Goal: Task Accomplishment & Management: Manage account settings

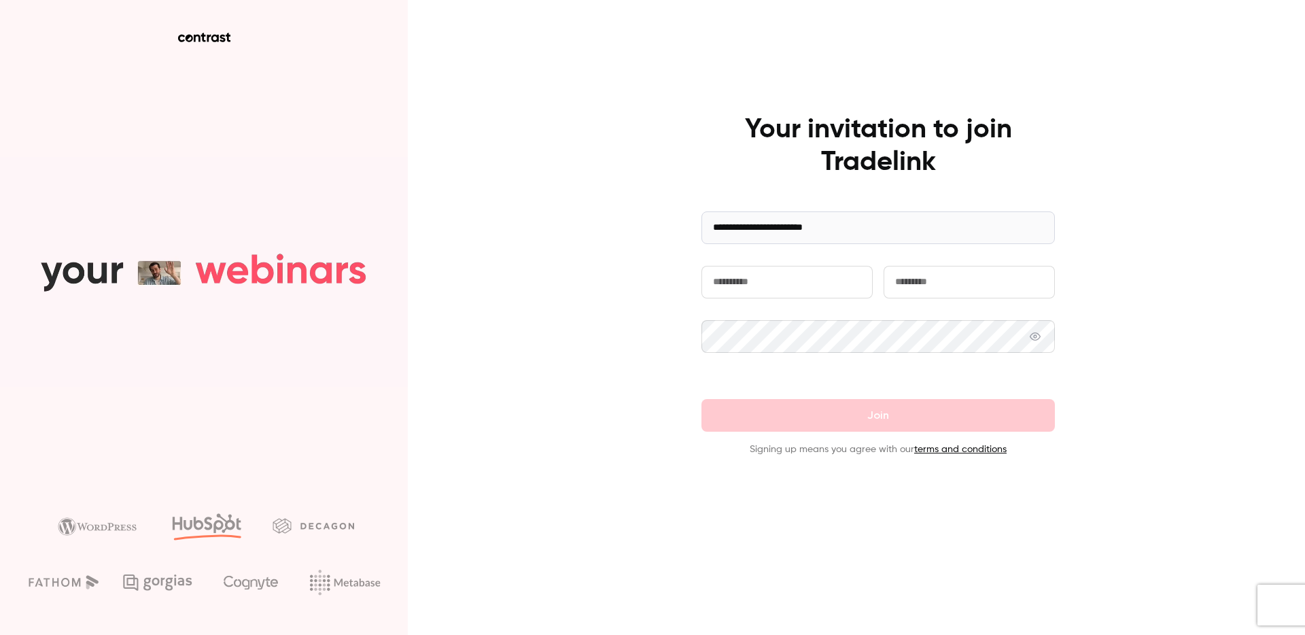
click at [772, 279] on input "text" at bounding box center [786, 282] width 171 height 33
type input "*"
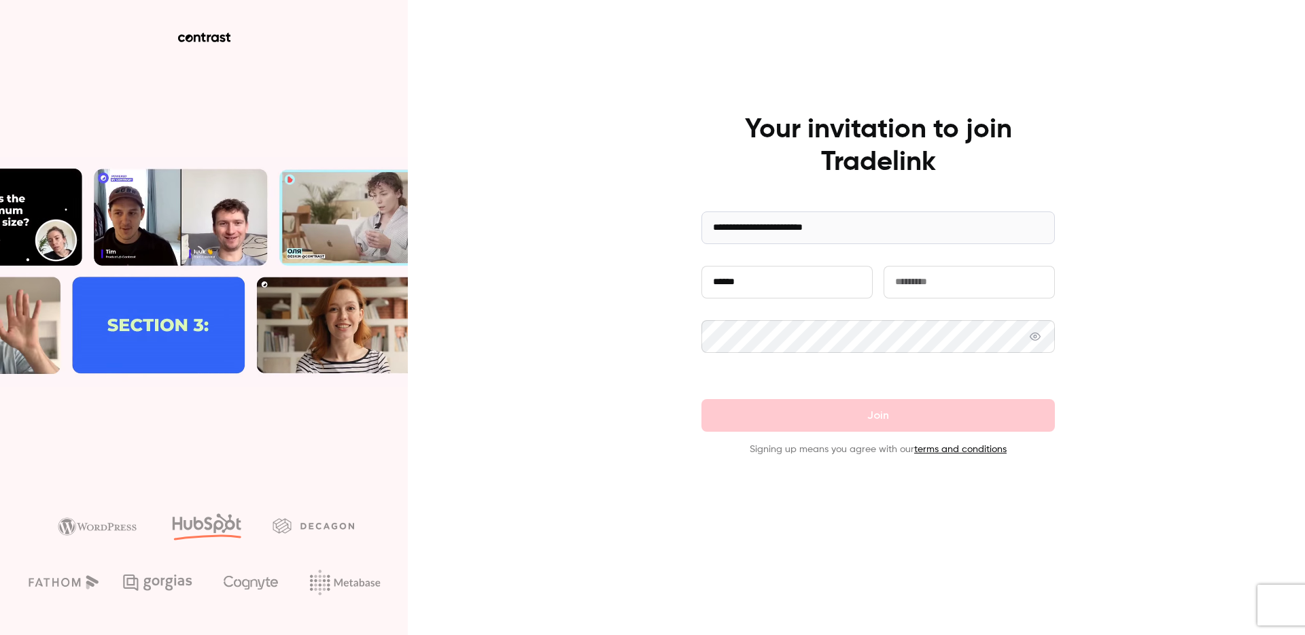
type input "******"
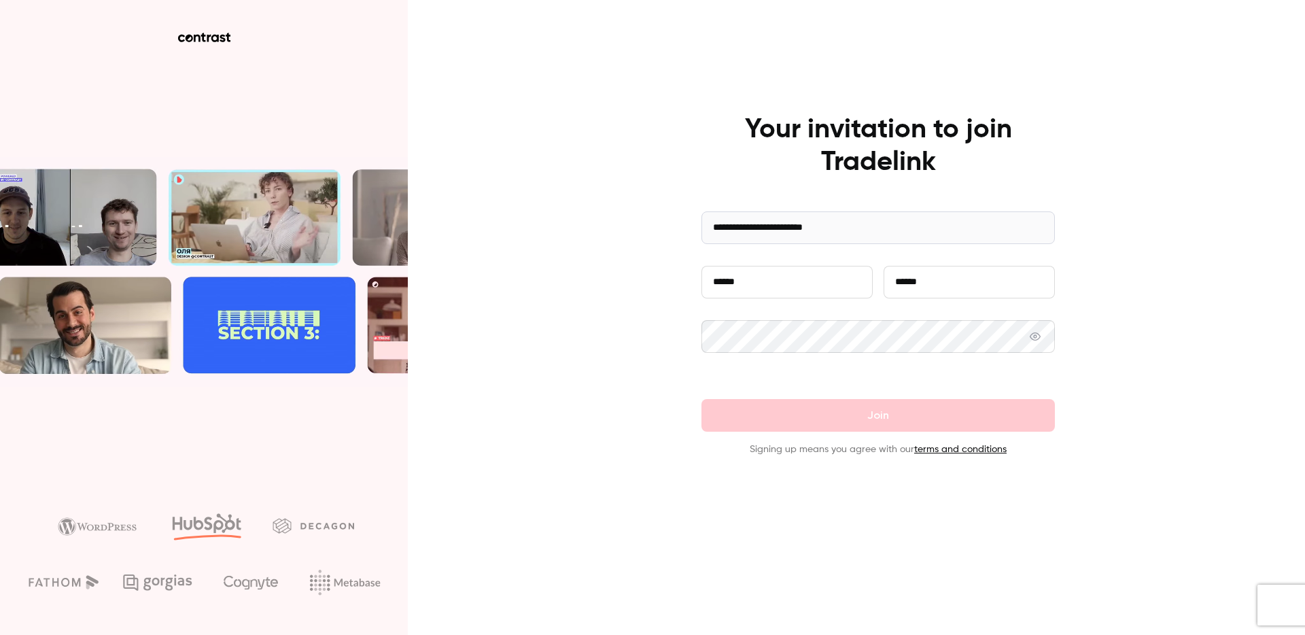
type input "******"
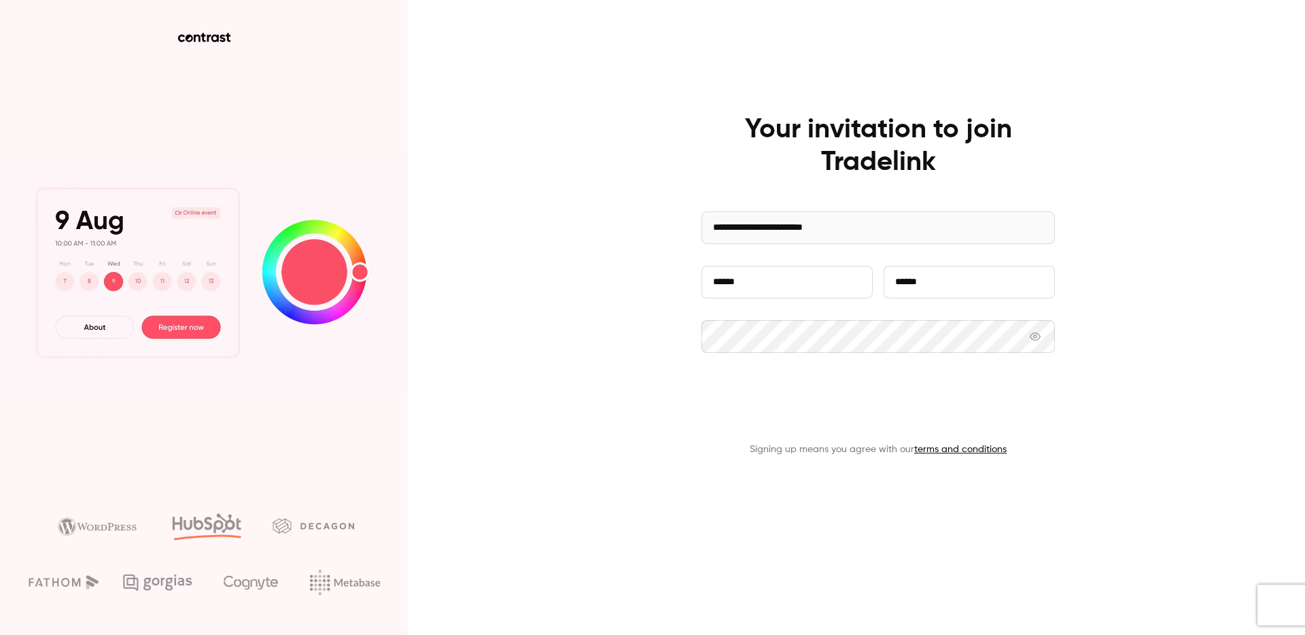
click at [795, 421] on button "Join" at bounding box center [877, 415] width 353 height 33
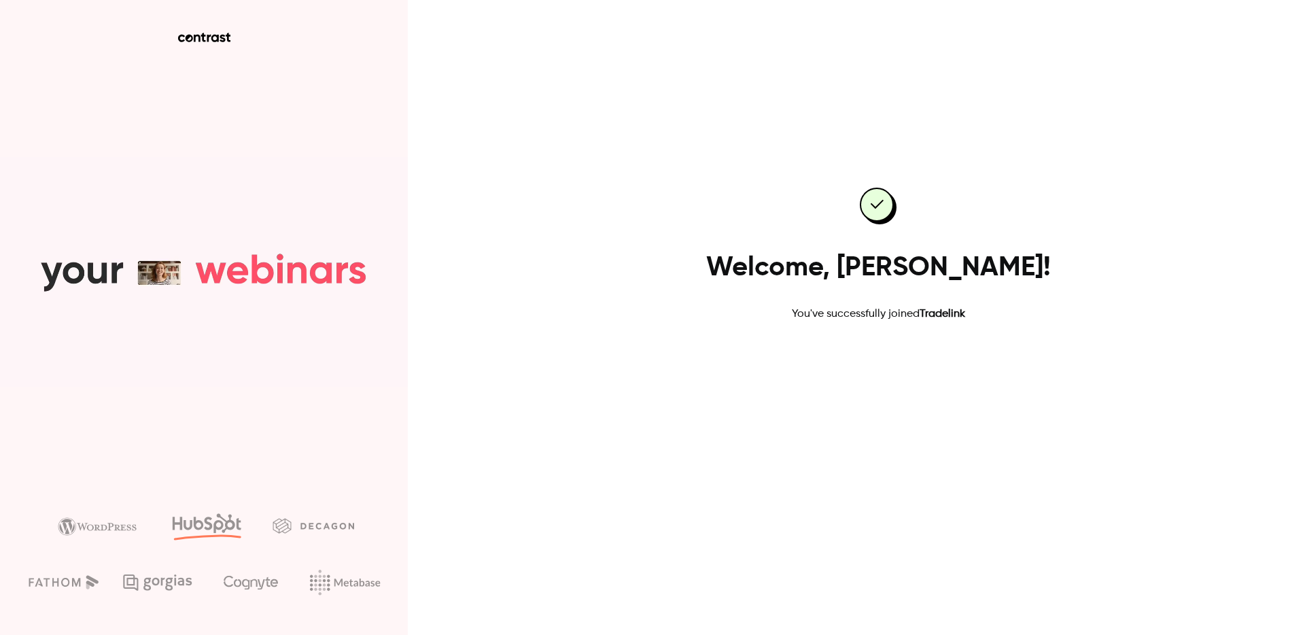
click at [874, 369] on link "Go to dashboard" at bounding box center [878, 365] width 116 height 33
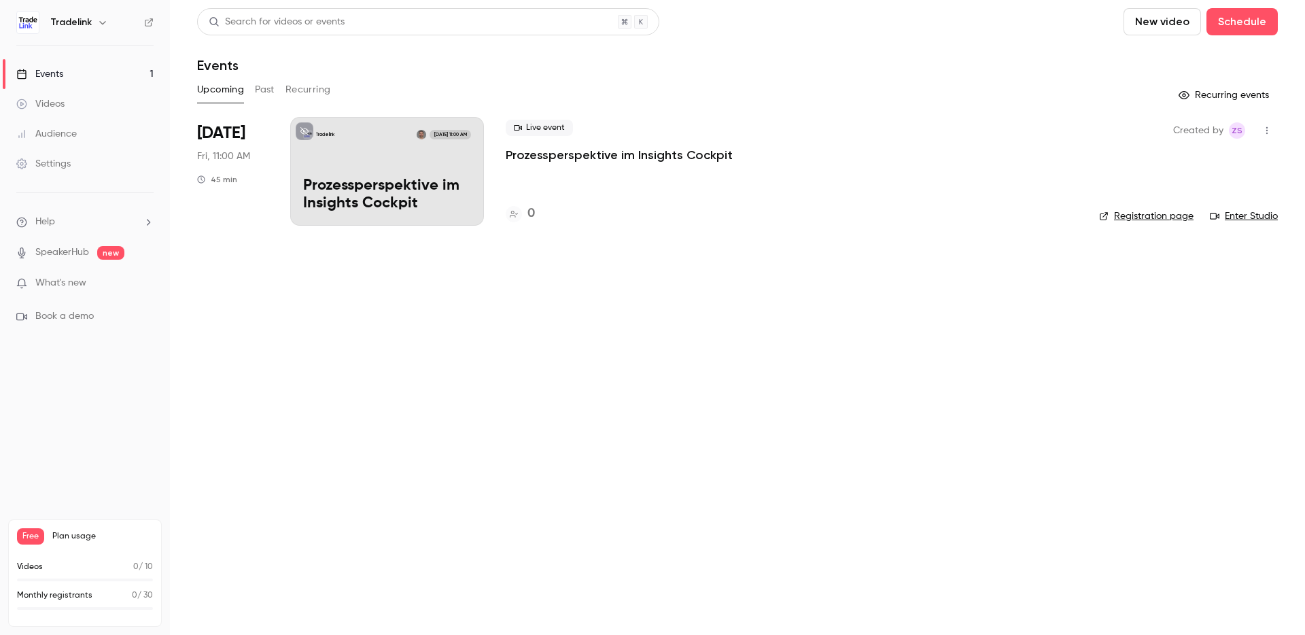
click at [69, 166] on div "Settings" at bounding box center [43, 164] width 54 height 14
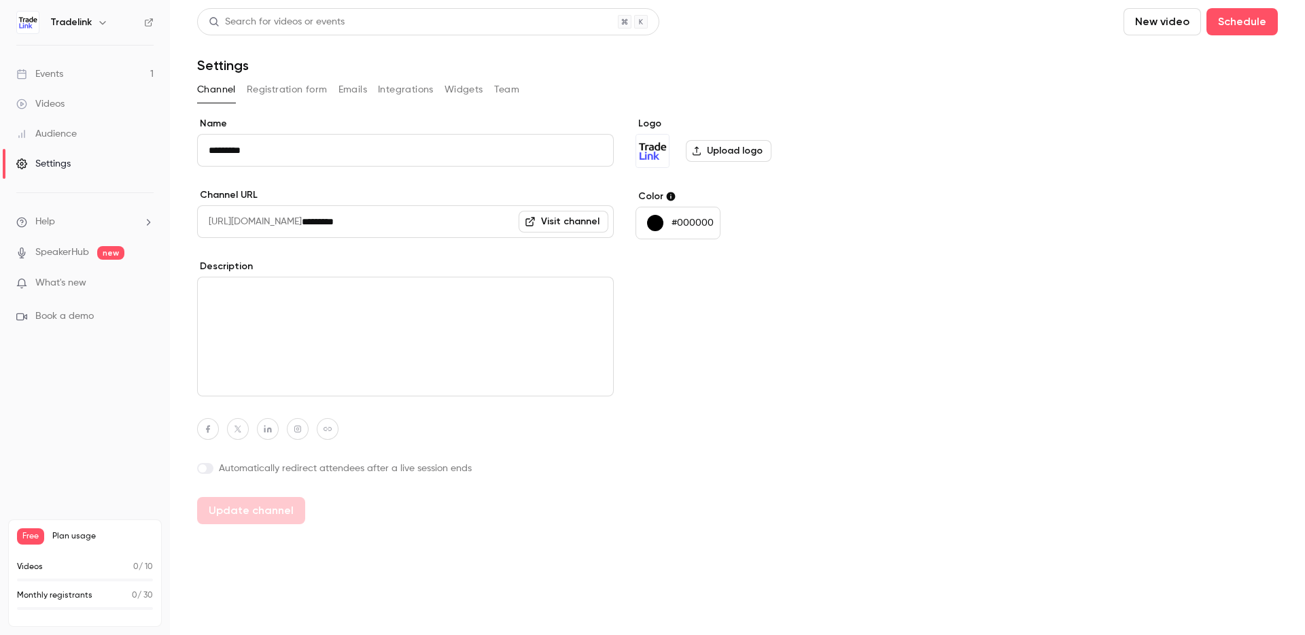
click at [402, 92] on button "Integrations" at bounding box center [406, 90] width 56 height 22
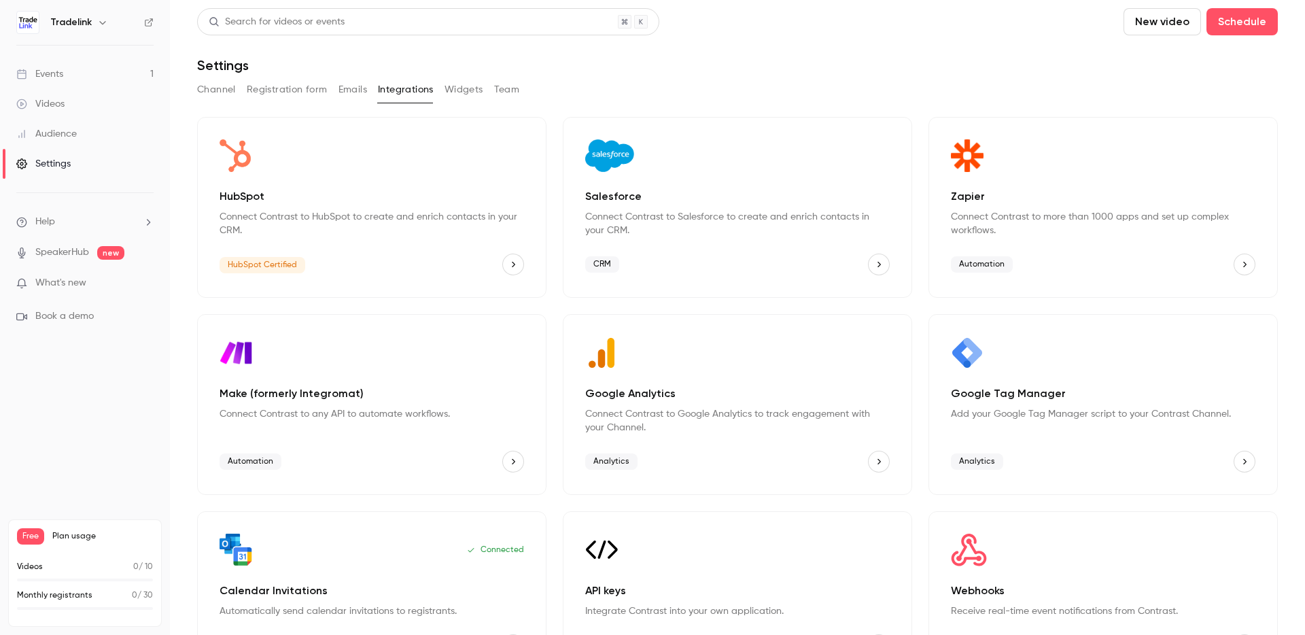
click at [515, 264] on icon "HubSpot" at bounding box center [513, 265] width 10 height 10
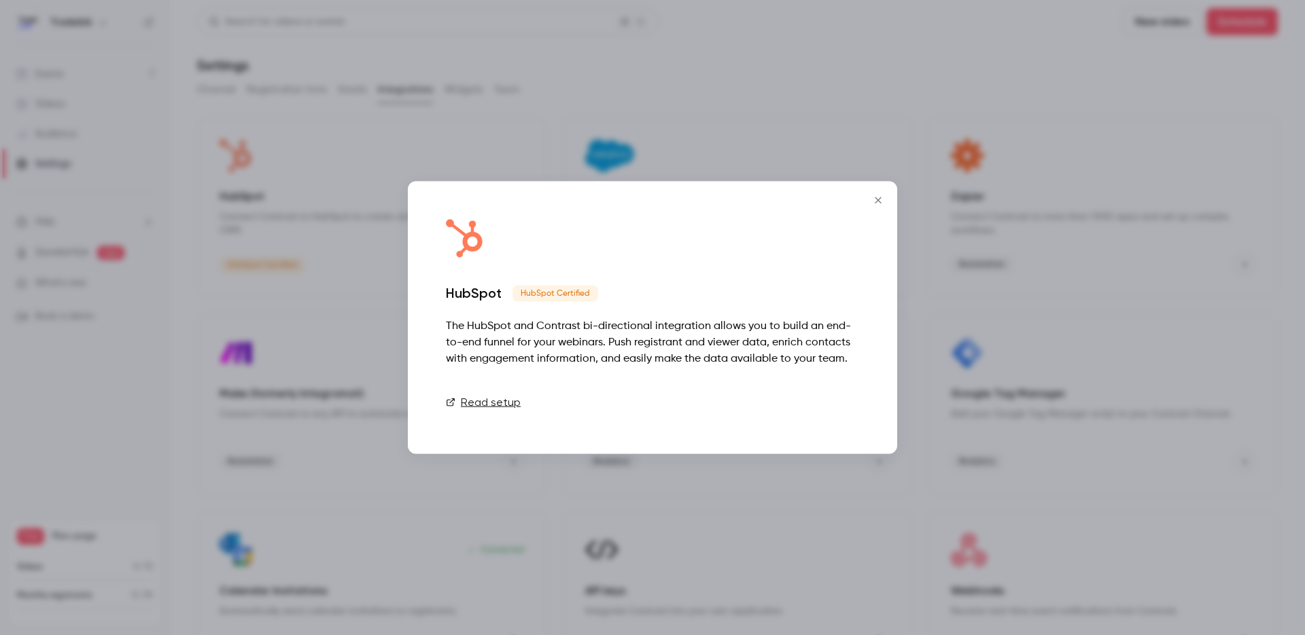
click at [831, 406] on link "Connect" at bounding box center [825, 402] width 68 height 27
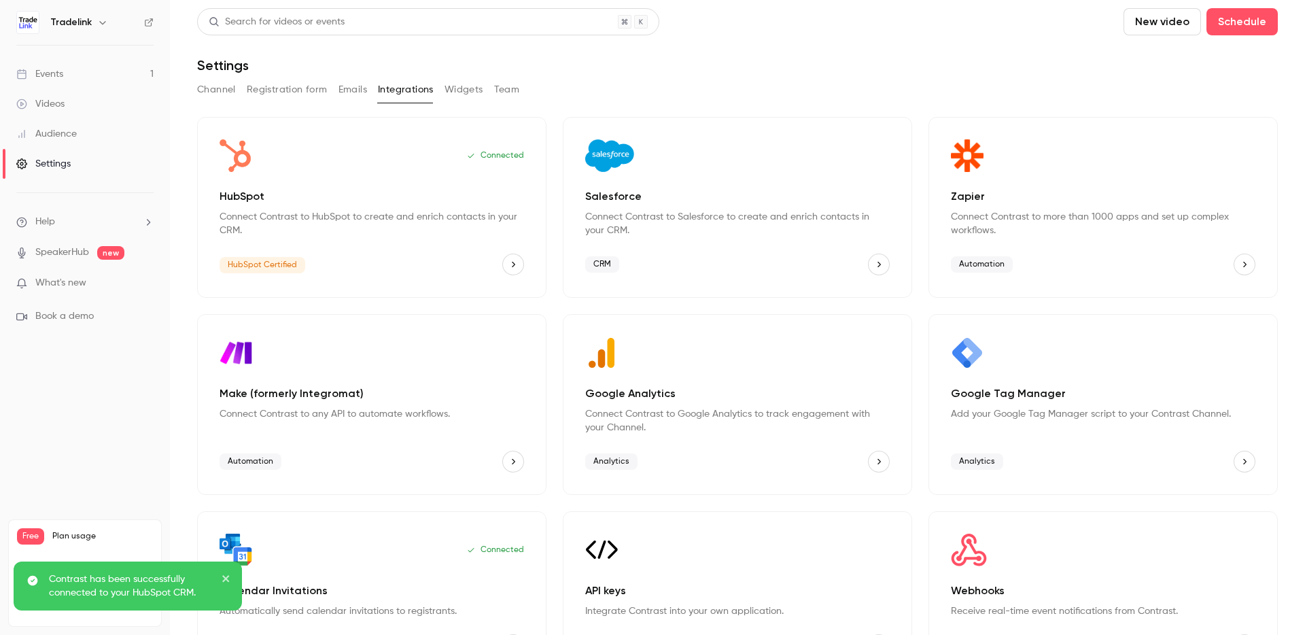
click at [227, 576] on icon "close" at bounding box center [227, 578] width 10 height 11
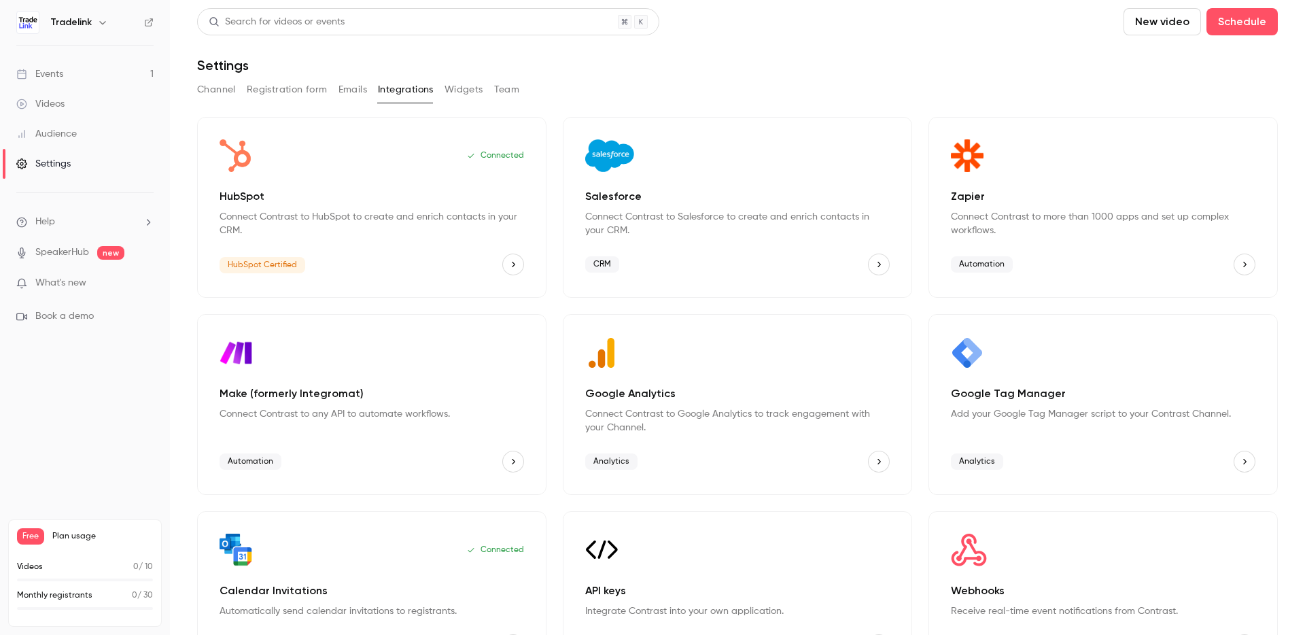
scroll to position [52, 0]
